Goal: Information Seeking & Learning: Learn about a topic

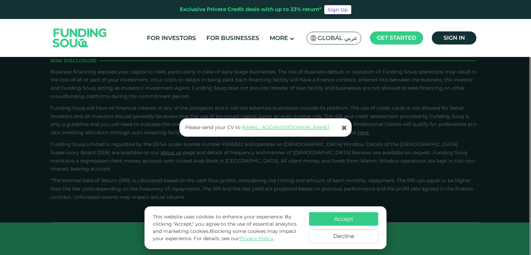
click at [397, 160] on div "Please send your CV to [EMAIL_ADDRESS][DOMAIN_NAME]" at bounding box center [265, 127] width 531 height 255
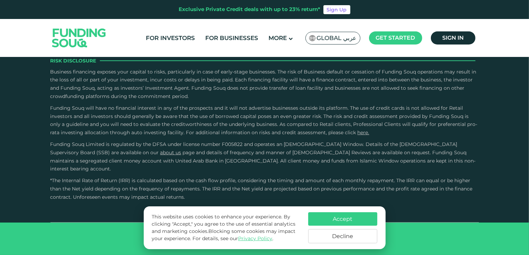
scroll to position [1824, 0]
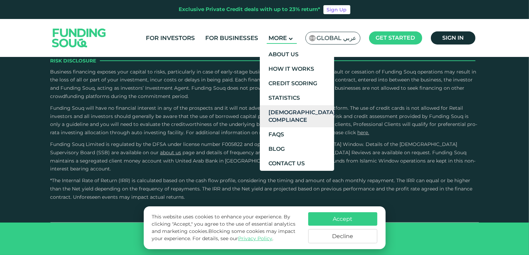
click at [298, 115] on link "[DEMOGRAPHIC_DATA] Compliance" at bounding box center [297, 116] width 74 height 22
